Goal: Information Seeking & Learning: Learn about a topic

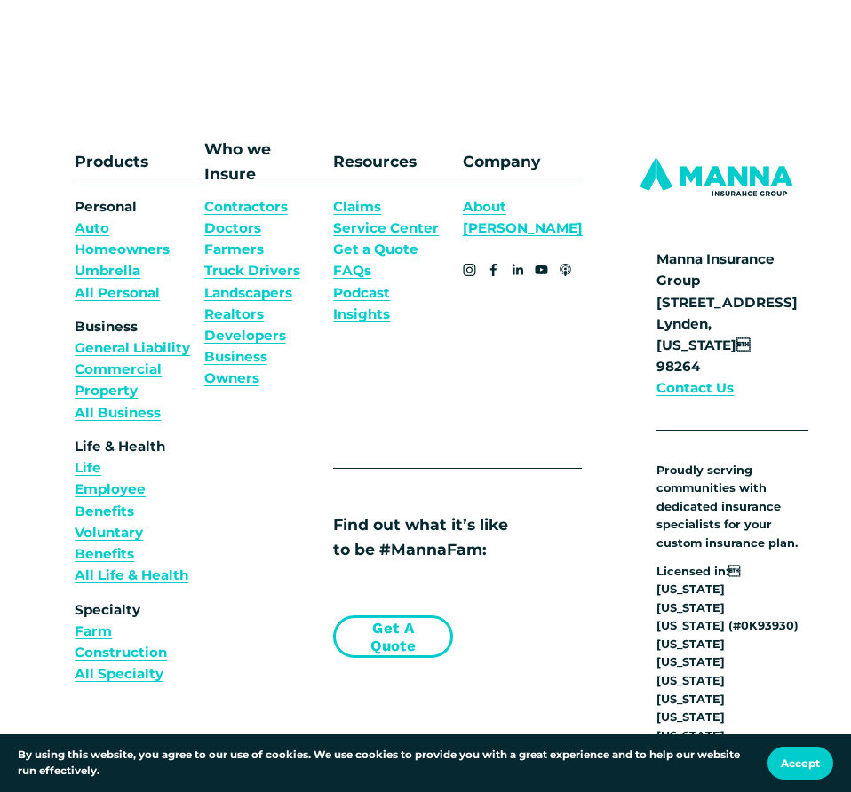
scroll to position [4917, 0]
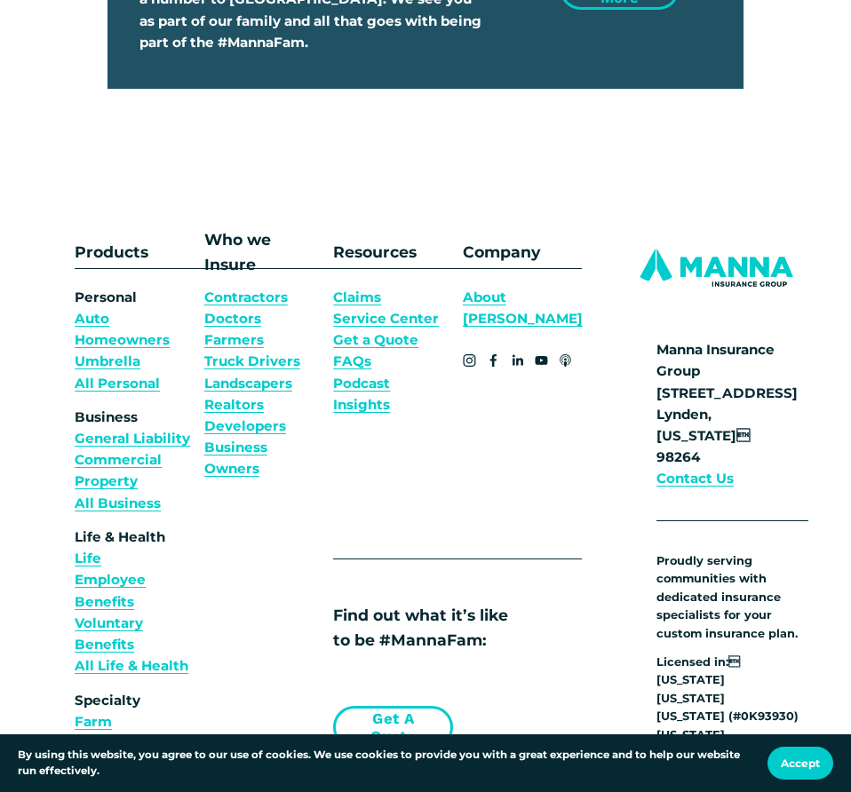
click at [529, 287] on link "About [PERSON_NAME]" at bounding box center [523, 308] width 120 height 43
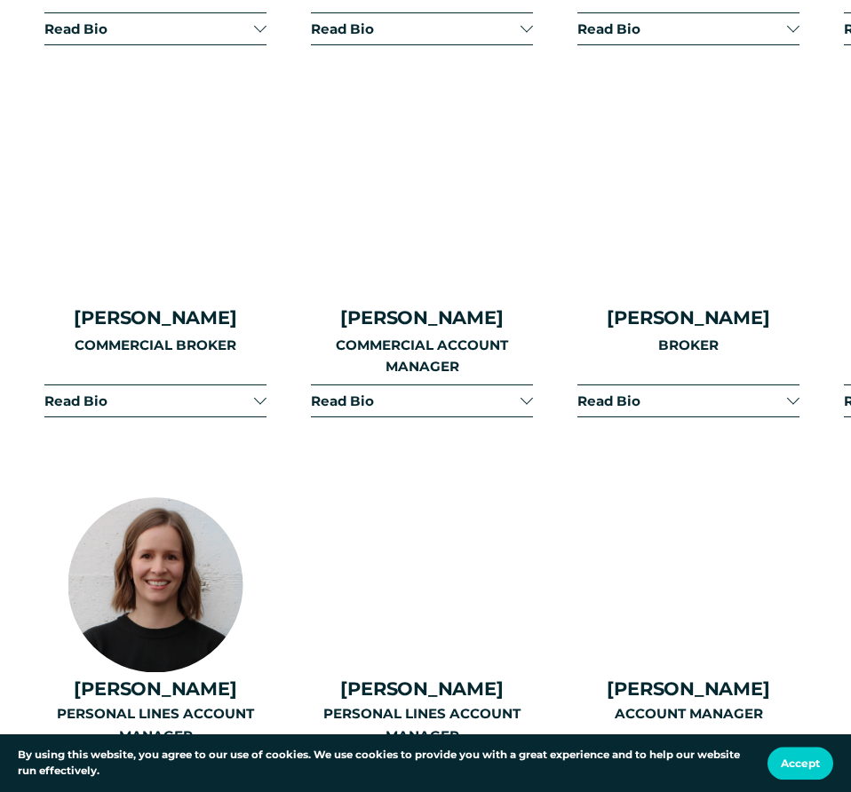
scroll to position [2718, 0]
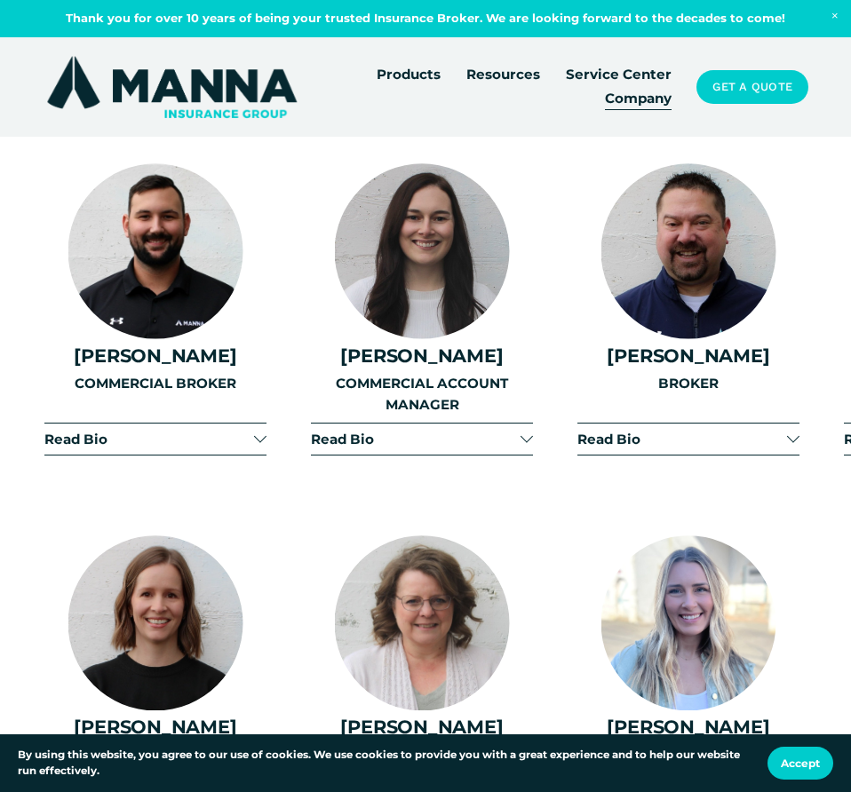
click at [793, 431] on div at bounding box center [793, 437] width 12 height 12
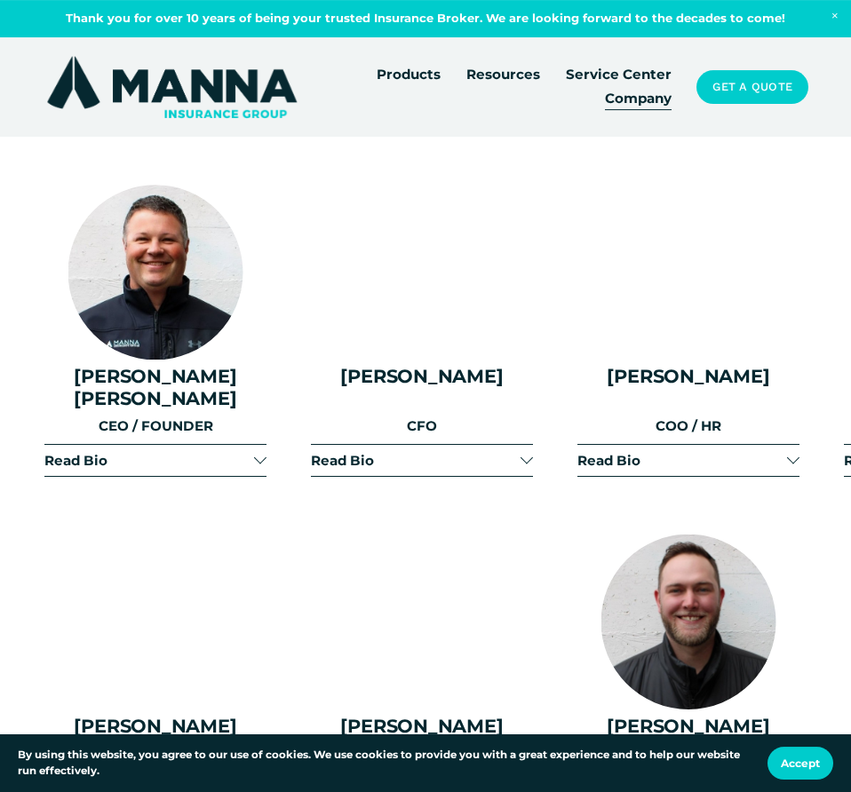
scroll to position [1540, 0]
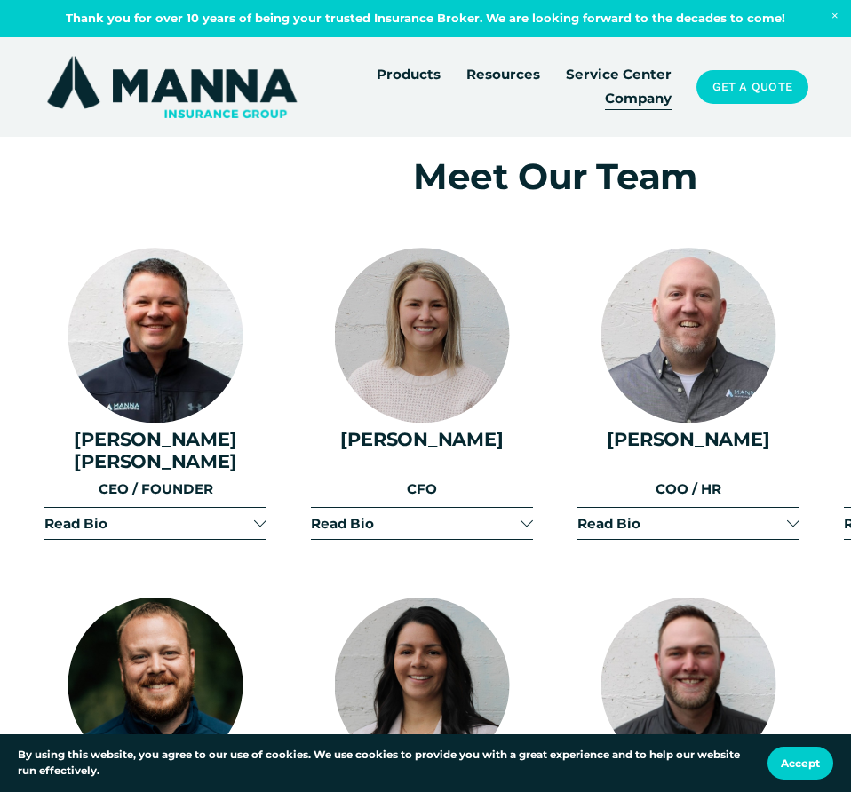
click at [791, 515] on div at bounding box center [793, 521] width 12 height 12
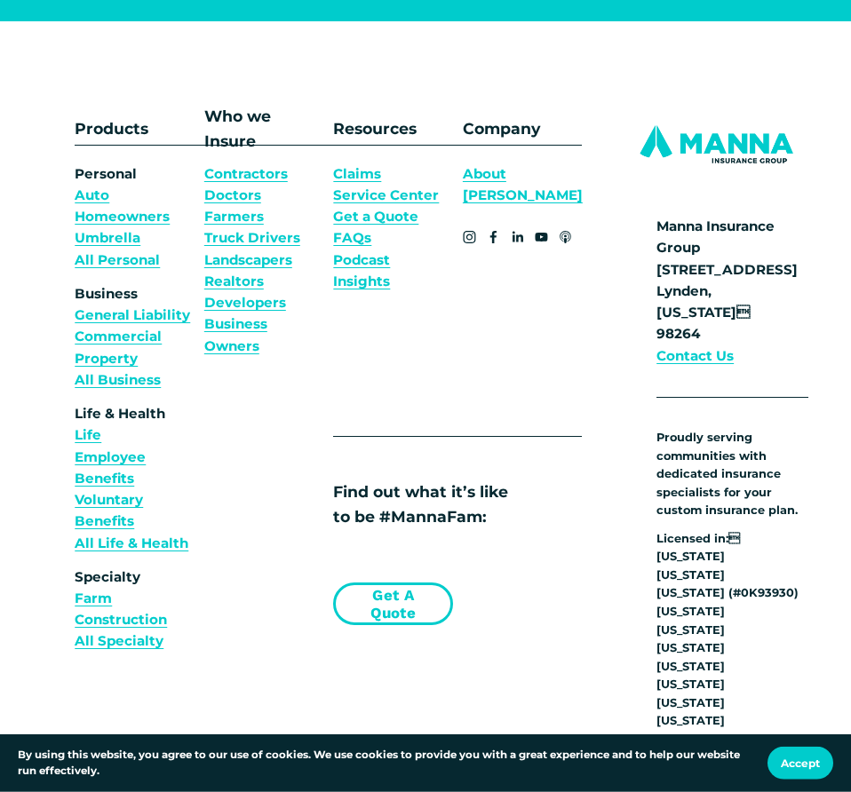
scroll to position [11527, 0]
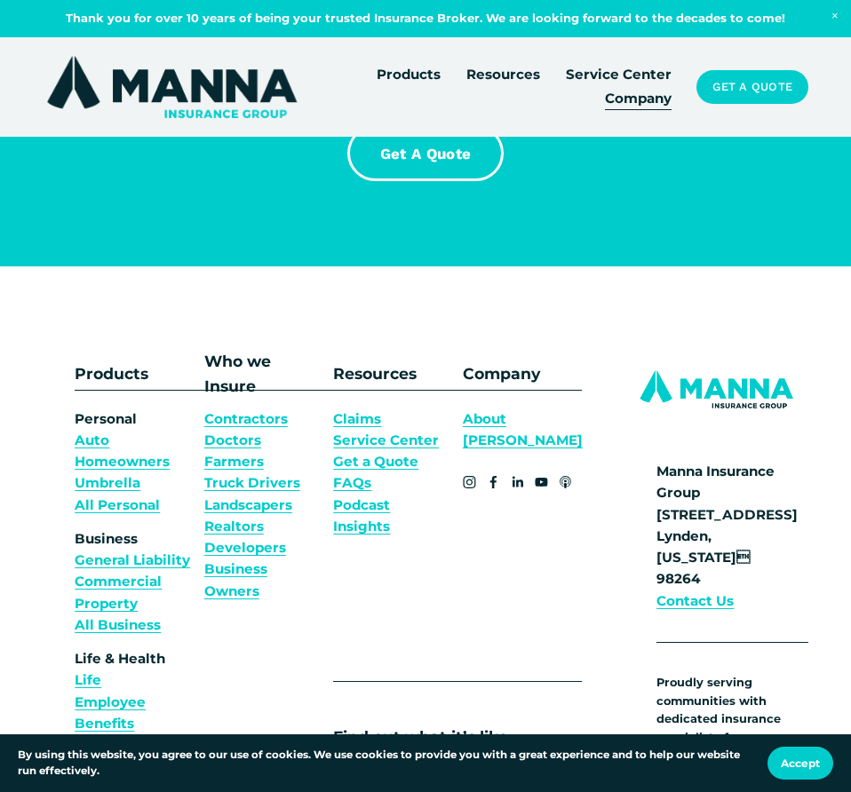
click at [86, 430] on link "Auto" at bounding box center [92, 440] width 35 height 21
click at [513, 409] on link "About [PERSON_NAME]" at bounding box center [523, 430] width 120 height 43
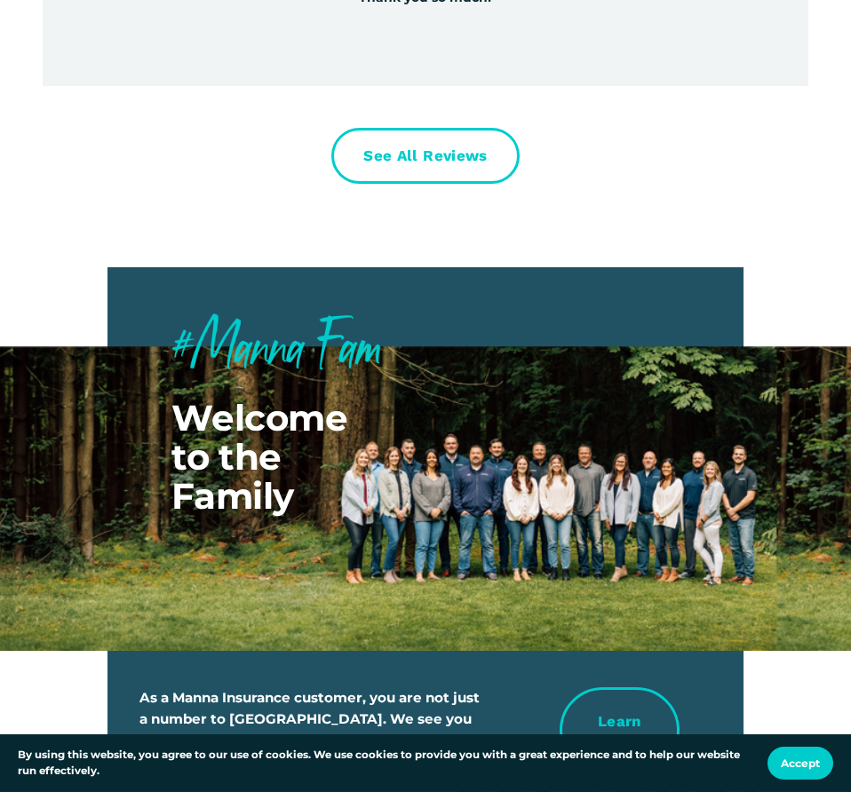
scroll to position [8244, 0]
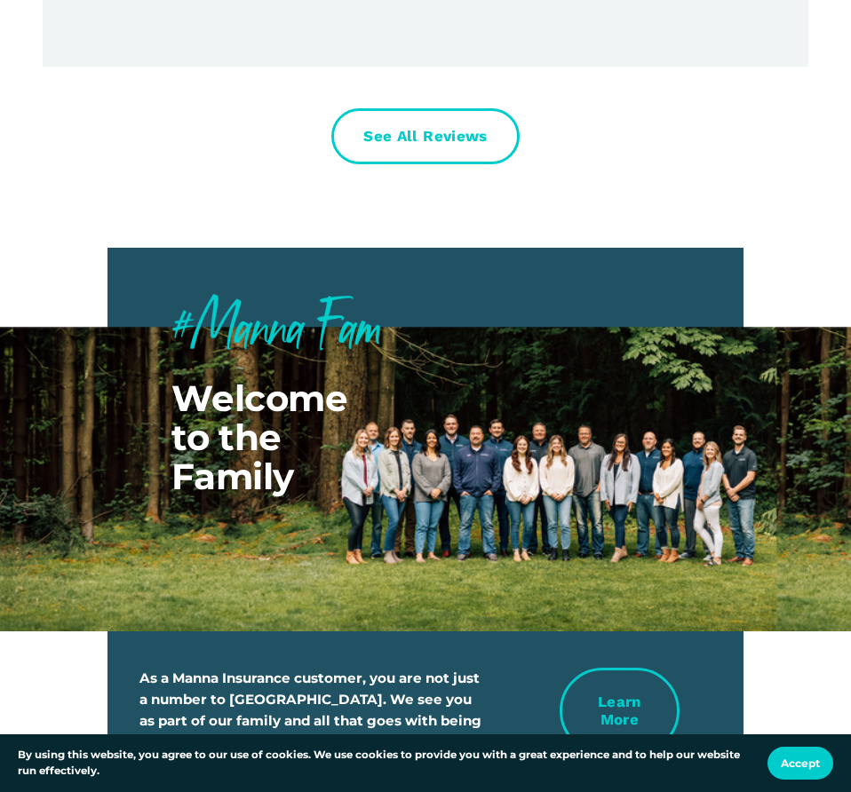
click at [570, 471] on div at bounding box center [425, 479] width 851 height 305
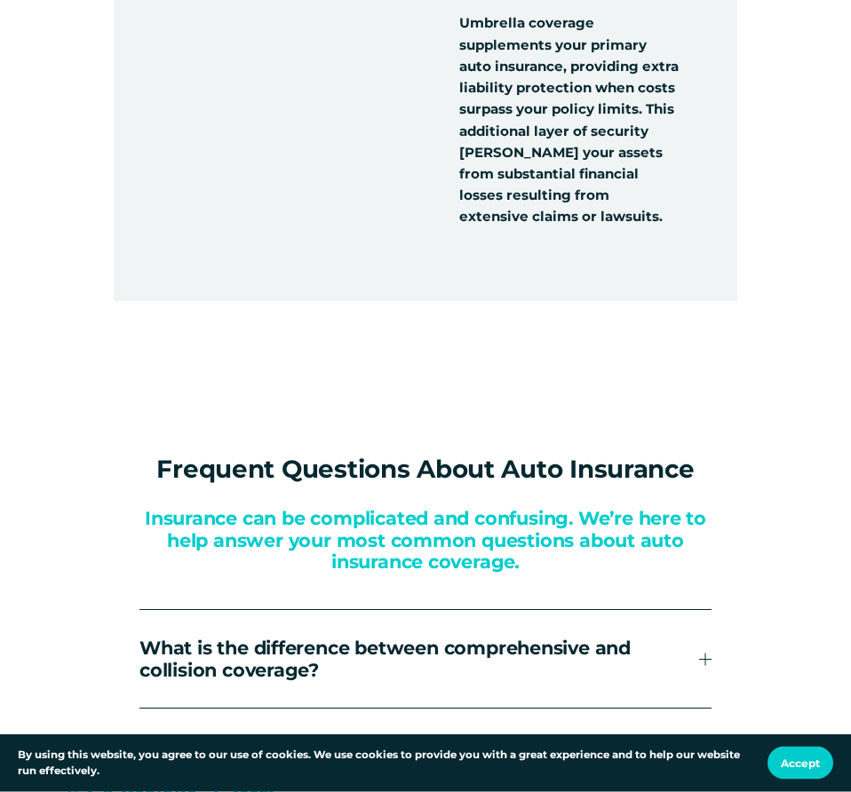
scroll to position [5979, 0]
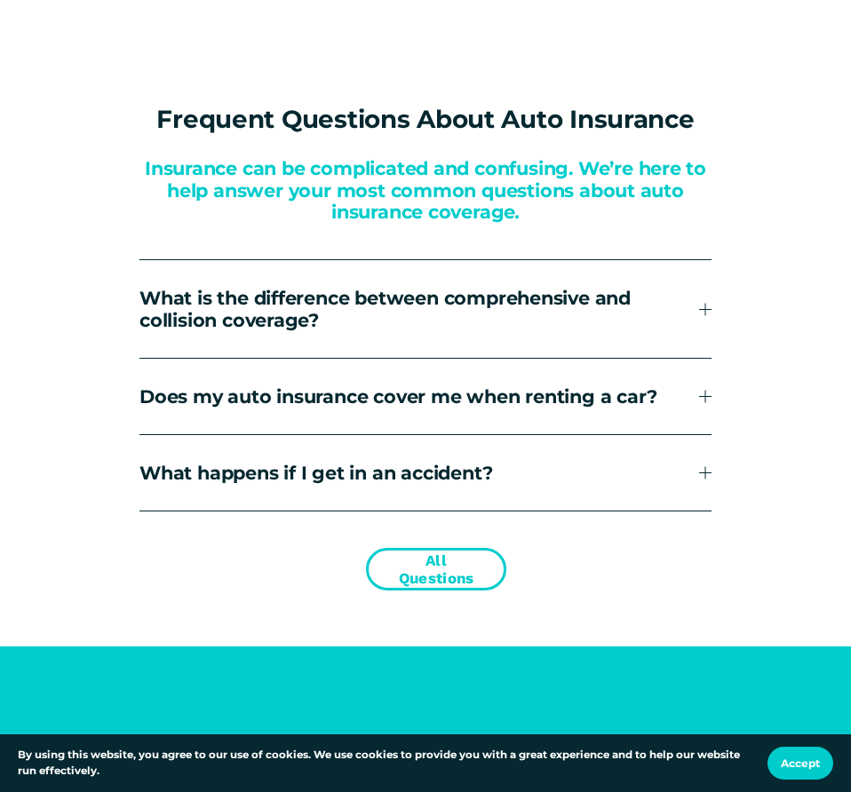
click at [707, 391] on div at bounding box center [705, 397] width 12 height 12
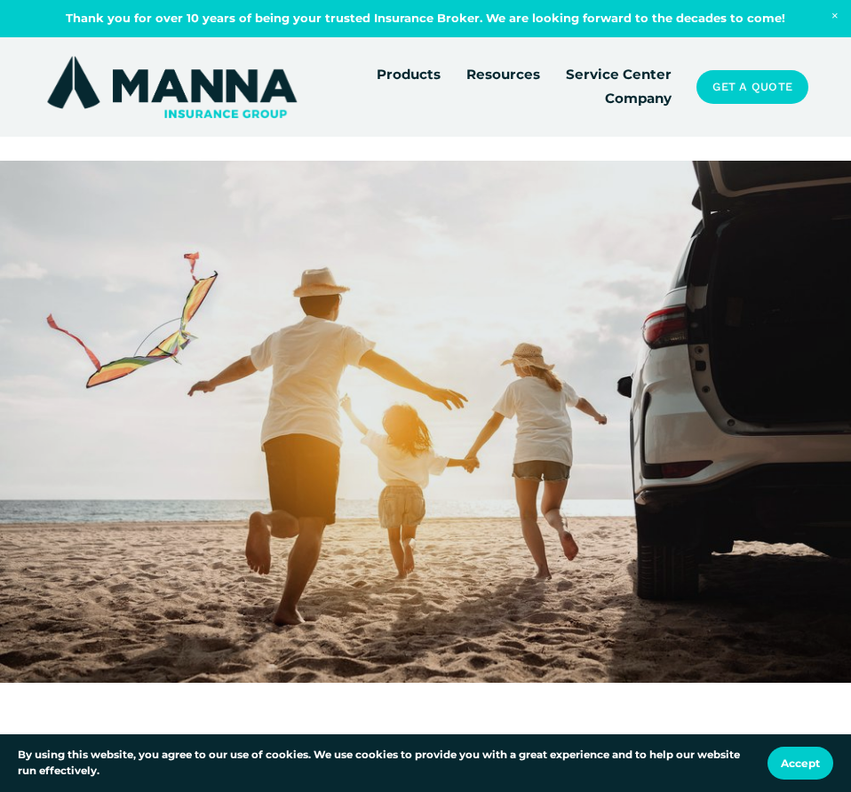
scroll to position [0, 0]
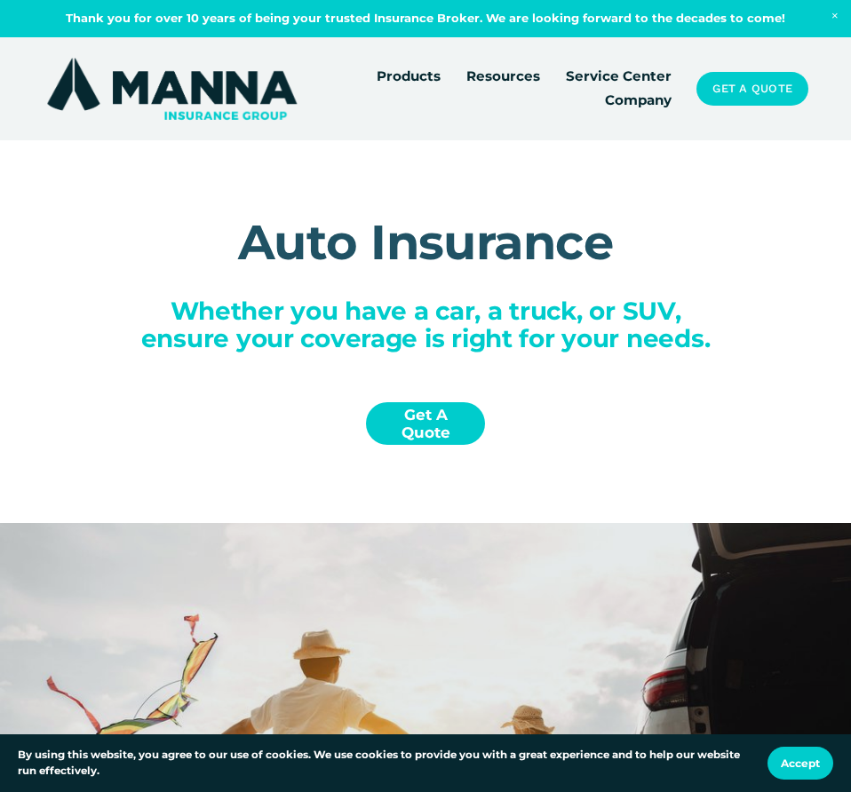
click at [176, 77] on img at bounding box center [172, 88] width 258 height 69
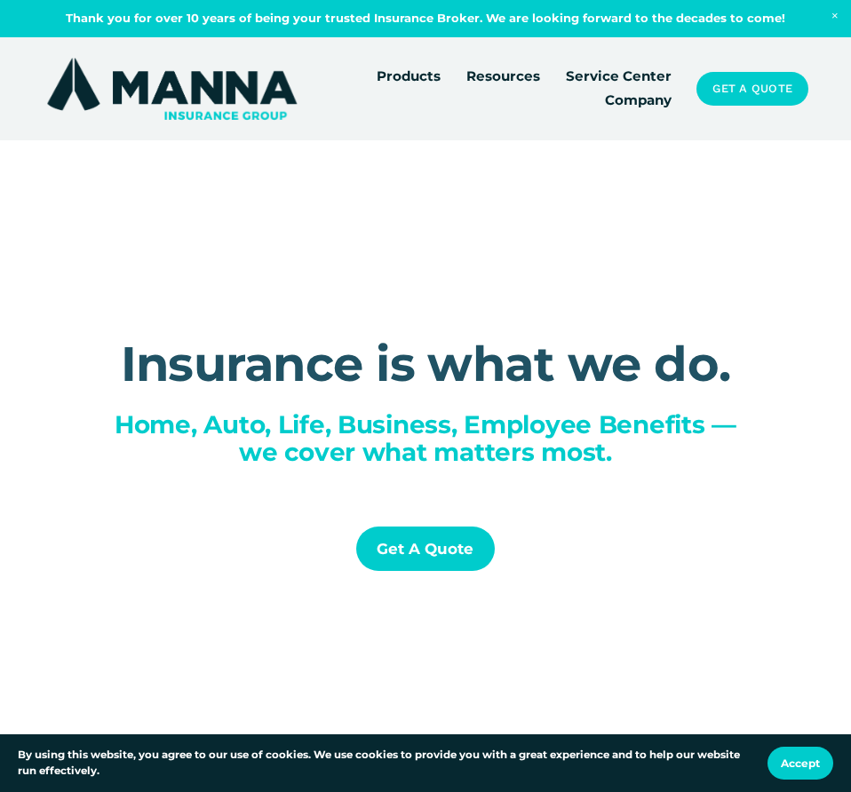
click at [206, 103] on img at bounding box center [172, 88] width 258 height 69
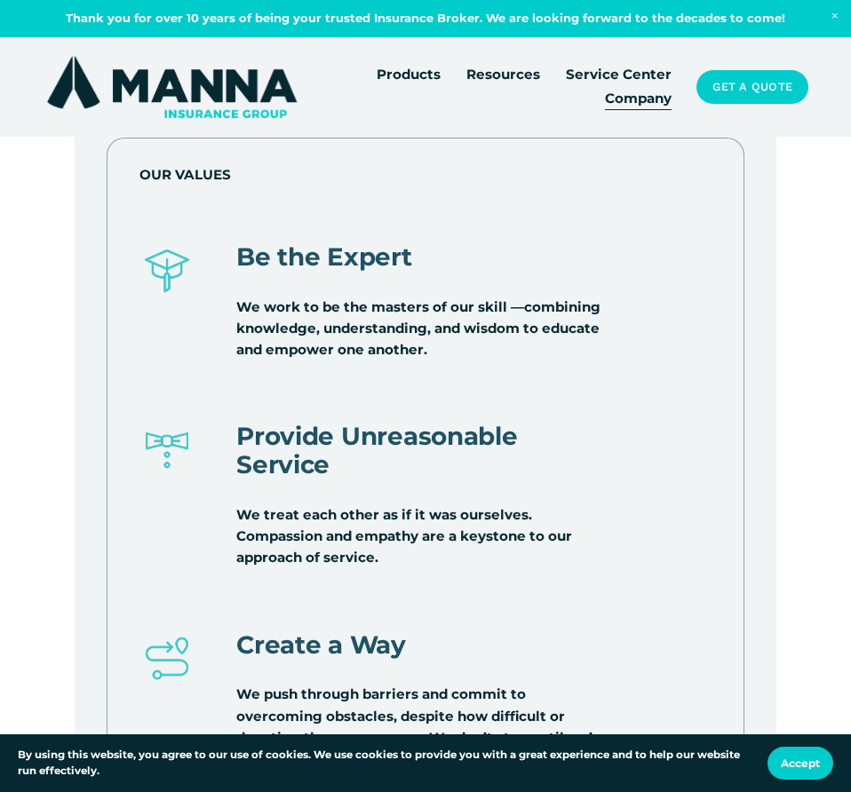
scroll to position [3714, 0]
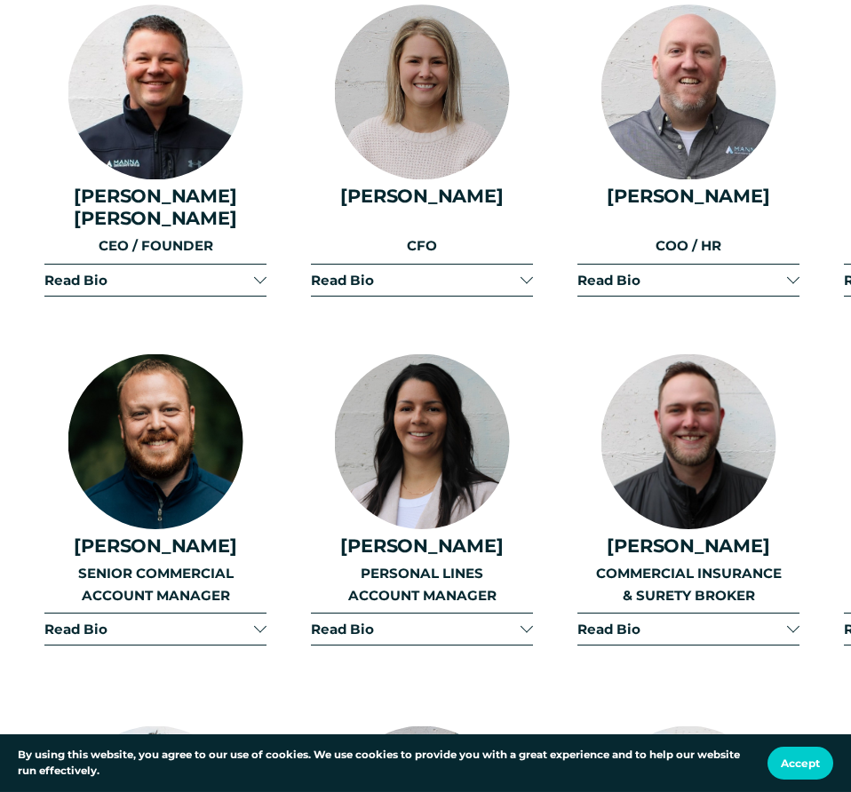
scroll to position [1812, 0]
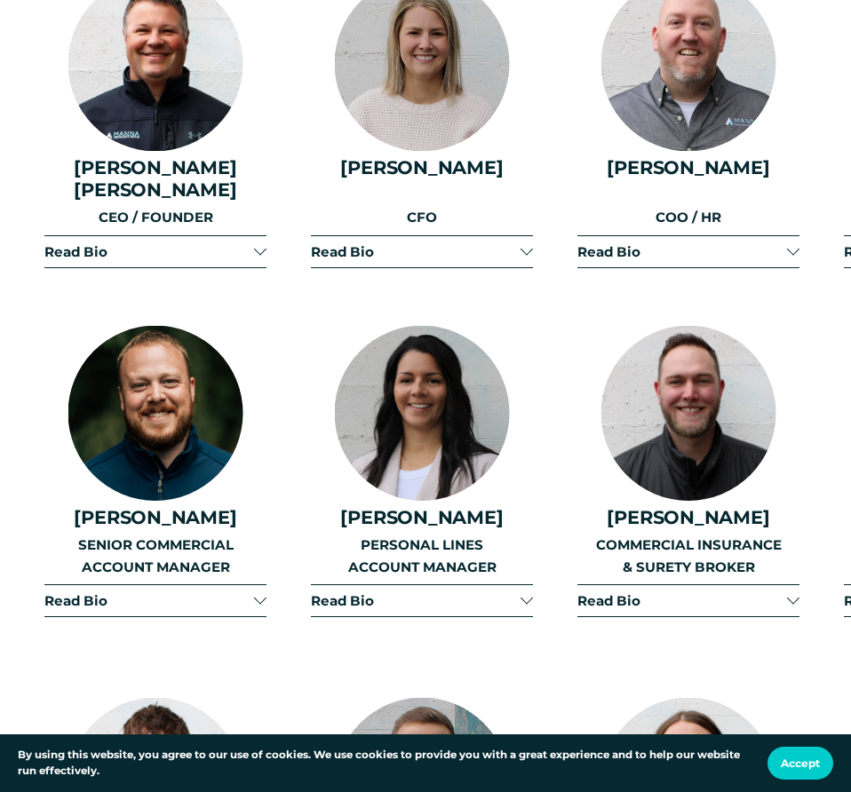
click at [258, 245] on div at bounding box center [260, 251] width 12 height 12
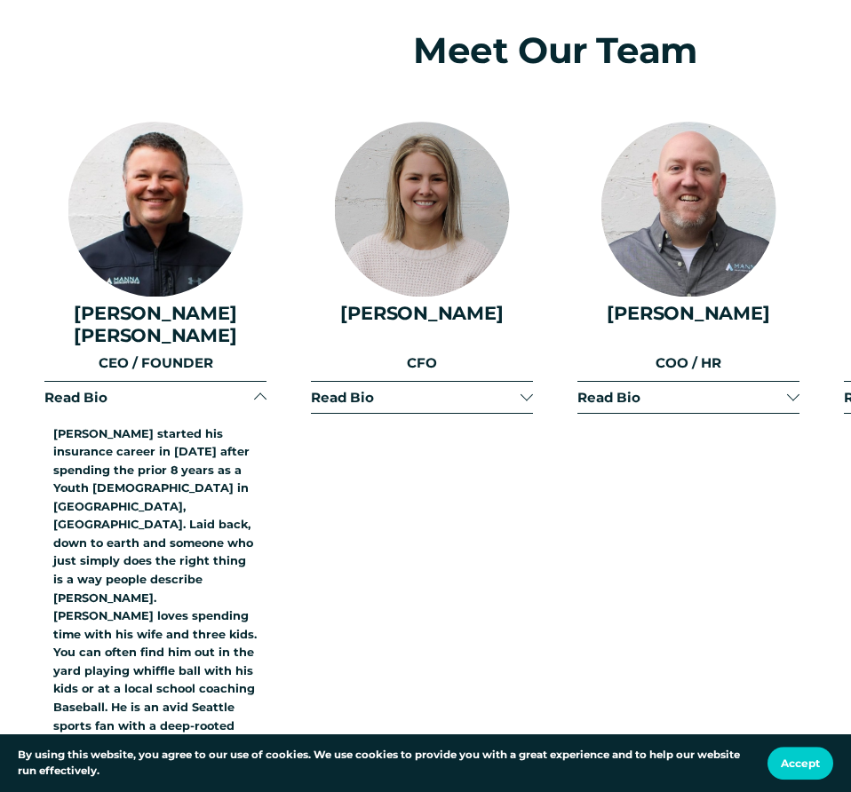
scroll to position [1631, 0]
